Goal: Task Accomplishment & Management: Manage account settings

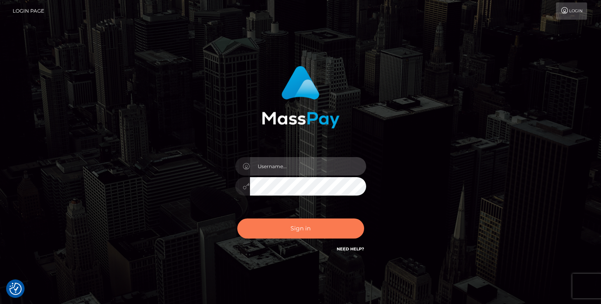
type input "mariolabugaj"
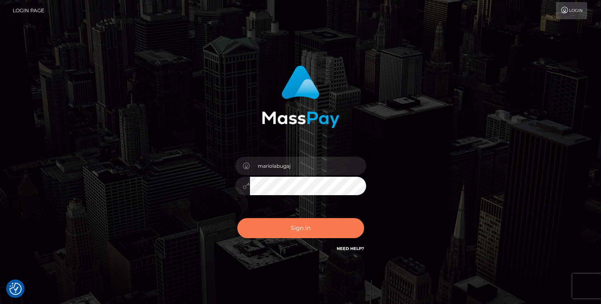
click at [300, 226] on button "Sign in" at bounding box center [300, 228] width 127 height 20
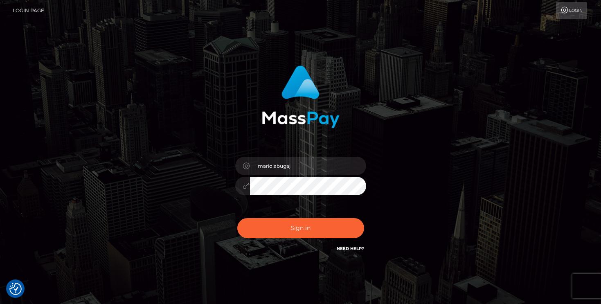
scroll to position [5, 0]
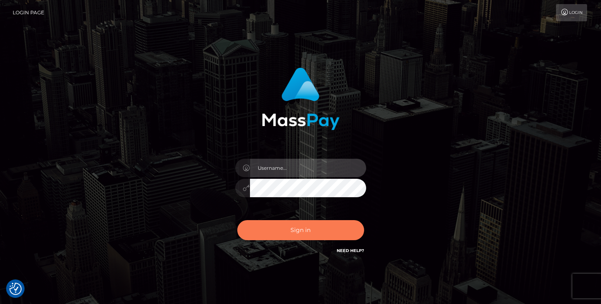
type input "mariolabugaj"
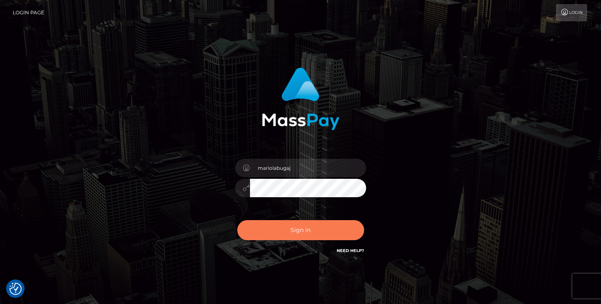
click at [296, 228] on button "Sign in" at bounding box center [300, 230] width 127 height 20
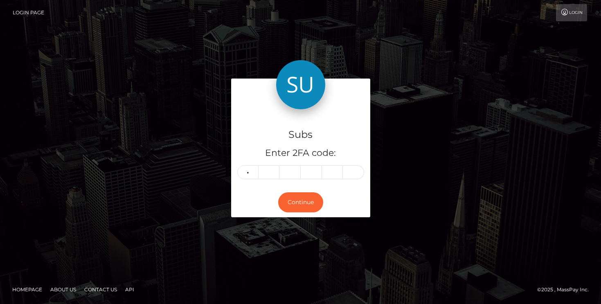
type input "9"
type input "6"
type input "0"
type input "2"
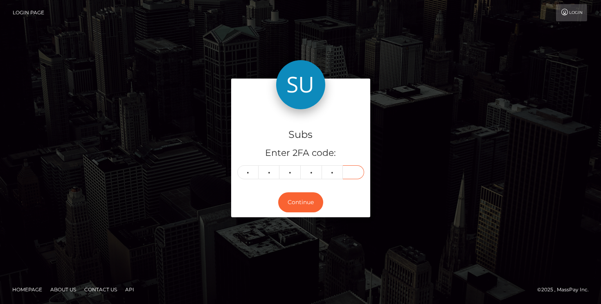
type input "9"
